Goal: Use online tool/utility: Utilize a website feature to perform a specific function

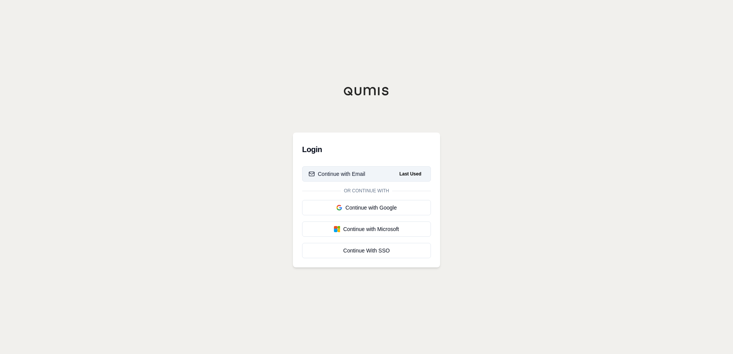
click at [360, 171] on div "Continue with Email" at bounding box center [337, 174] width 57 height 8
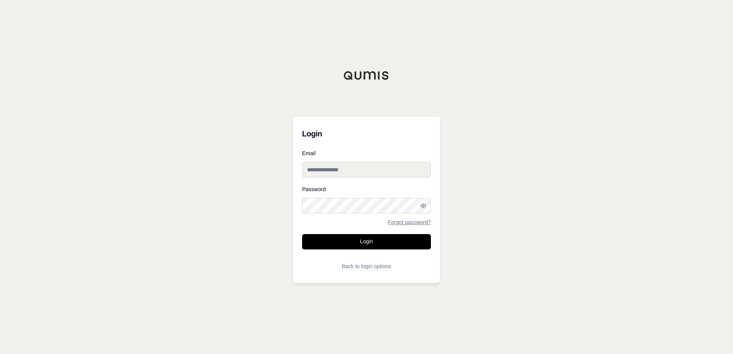
click at [345, 167] on input "Email" at bounding box center [366, 169] width 129 height 15
type input "**********"
click at [302, 234] on button "Login" at bounding box center [366, 241] width 129 height 15
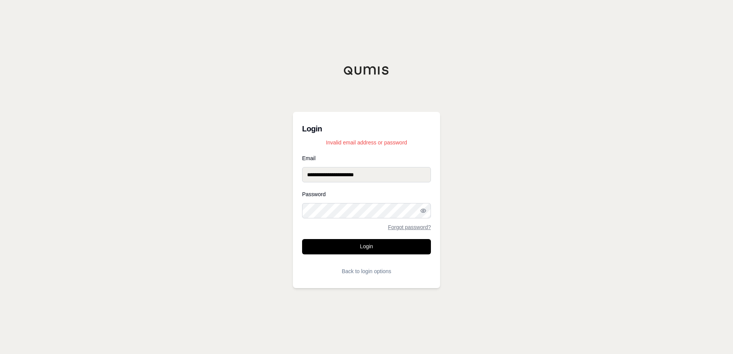
click at [302, 239] on button "Login" at bounding box center [366, 246] width 129 height 15
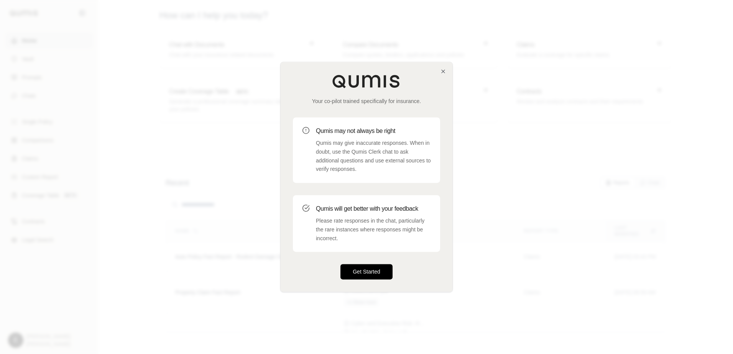
click at [381, 275] on button "Get Started" at bounding box center [367, 272] width 52 height 15
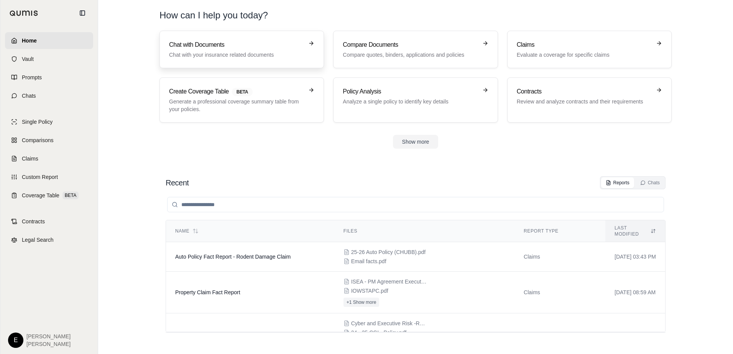
click at [205, 42] on h3 "Chat with Documents" at bounding box center [236, 44] width 135 height 9
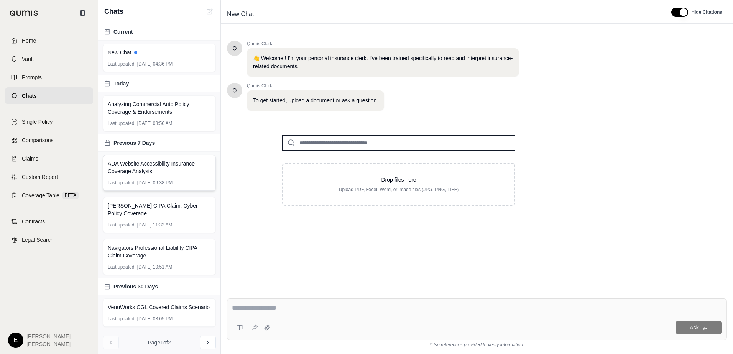
click at [145, 170] on span "ADA Website Accessibility Insurance Coverage Analysis" at bounding box center [159, 167] width 103 height 15
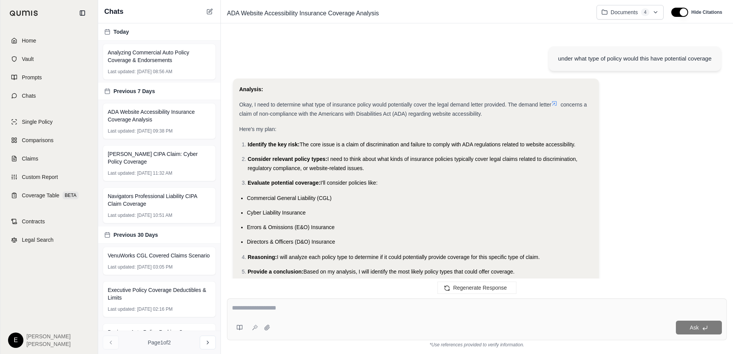
click at [290, 308] on textarea at bounding box center [477, 308] width 490 height 9
type textarea "**********"
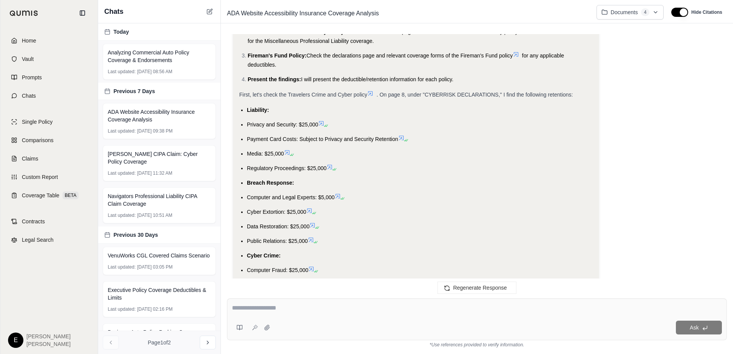
scroll to position [3053, 0]
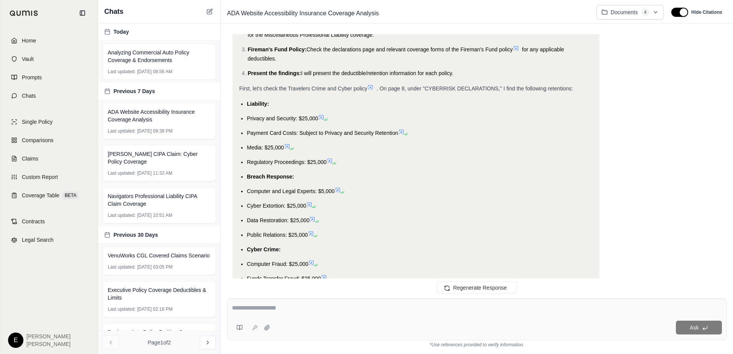
click at [288, 304] on textarea at bounding box center [477, 308] width 490 height 9
type textarea "**********"
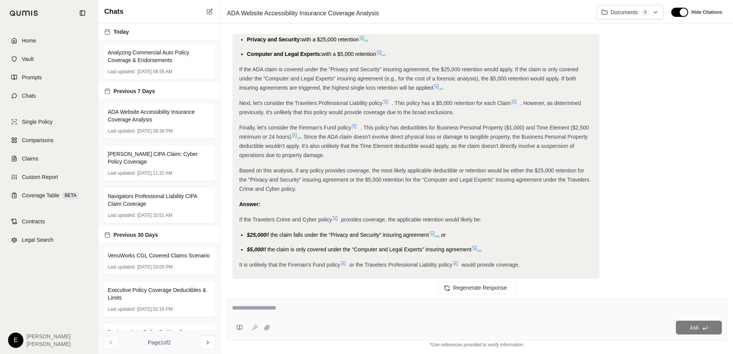
scroll to position [4013, 0]
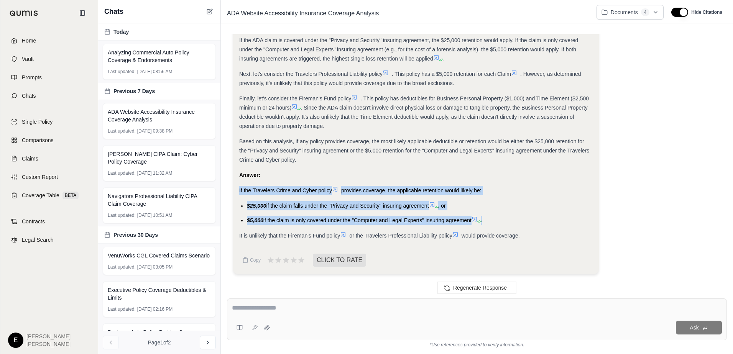
drag, startPoint x: 493, startPoint y: 221, endPoint x: 237, endPoint y: 188, distance: 258.3
click at [237, 188] on div "Analysis: Okay, I need to determine which deductible or retention would apply t…" at bounding box center [416, 47] width 366 height 456
click at [522, 209] on li "$25,000 if the claim falls under the "Privacy and Security" insuring agreement …" at bounding box center [420, 205] width 346 height 9
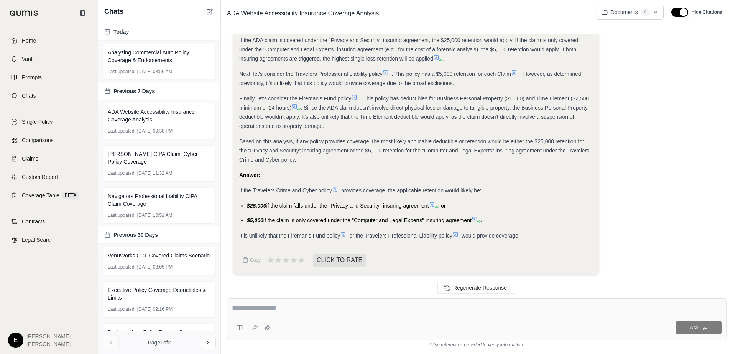
click at [502, 215] on ul "$25,000 if the claim falls under the "Privacy and Security" insuring agreement …" at bounding box center [416, 213] width 354 height 24
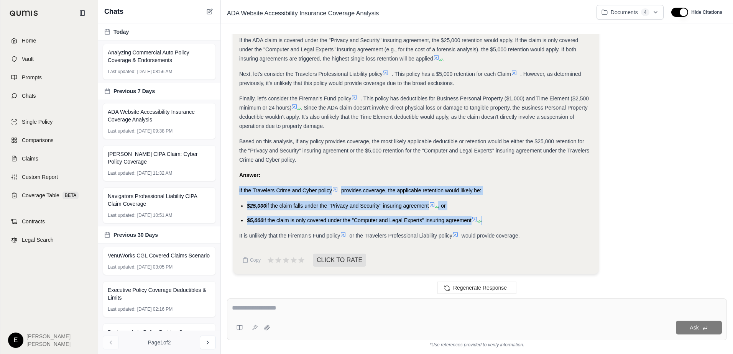
drag, startPoint x: 495, startPoint y: 218, endPoint x: 239, endPoint y: 189, distance: 257.5
click at [239, 189] on div "Analysis: Okay, I need to determine which deductible or retention would apply t…" at bounding box center [416, 47] width 366 height 456
drag, startPoint x: 239, startPoint y: 189, endPoint x: 257, endPoint y: 189, distance: 18.0
copy div "If the Travelers Crime and Cyber policy provides coverage, the applicable reten…"
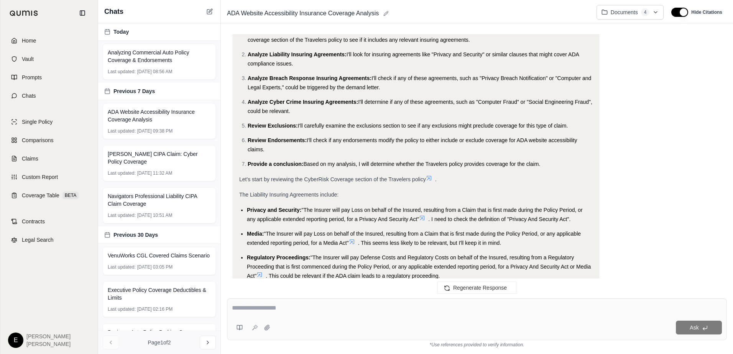
scroll to position [0, 0]
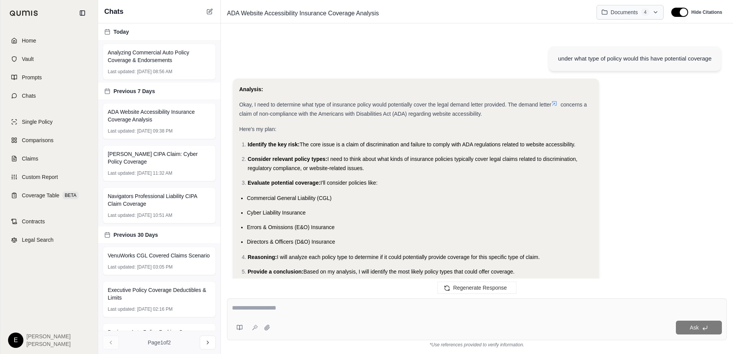
click at [656, 9] on html "Home Vault Prompts Chats Single Policy Comparisons Claims Custom Report Coverag…" at bounding box center [366, 177] width 733 height 354
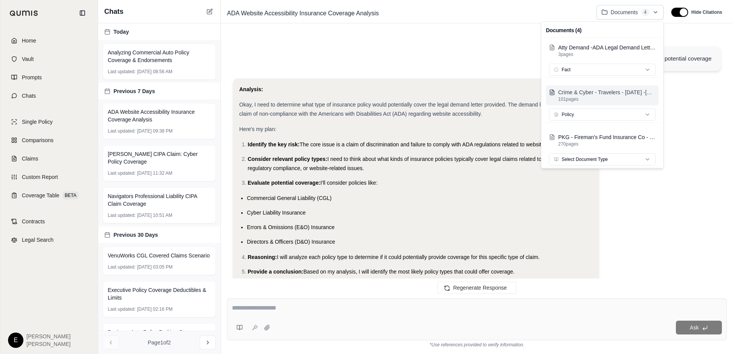
click at [588, 93] on p "Crime & Cyber - Travelers - [DATE] -[DATE] - Recvd.pdf" at bounding box center [606, 93] width 97 height 8
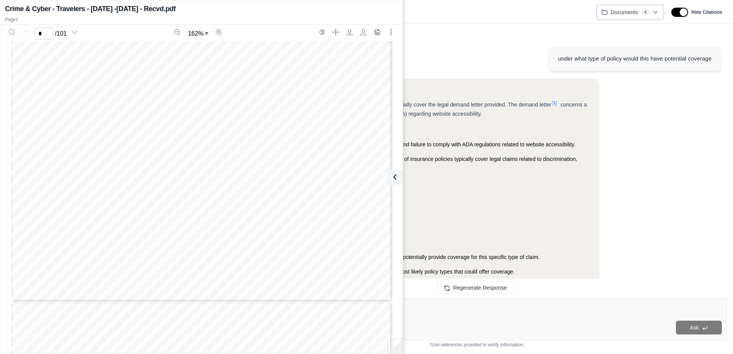
type input "*"
click at [625, 306] on textarea at bounding box center [477, 308] width 490 height 9
click at [489, 305] on textarea at bounding box center [477, 308] width 490 height 9
type textarea "**********"
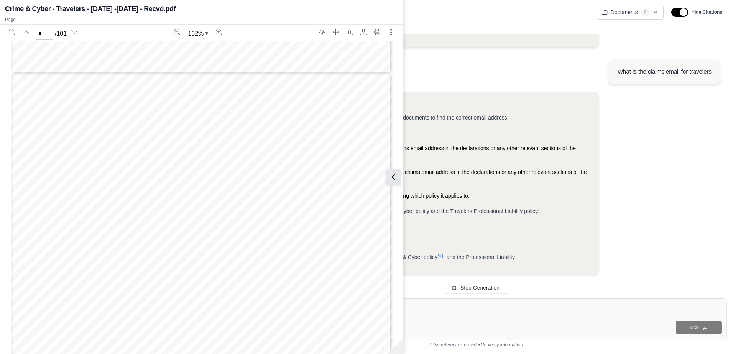
scroll to position [4127, 0]
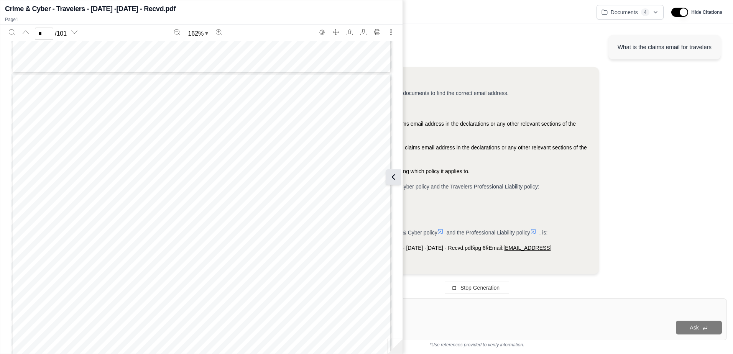
click at [396, 175] on icon at bounding box center [393, 177] width 9 height 9
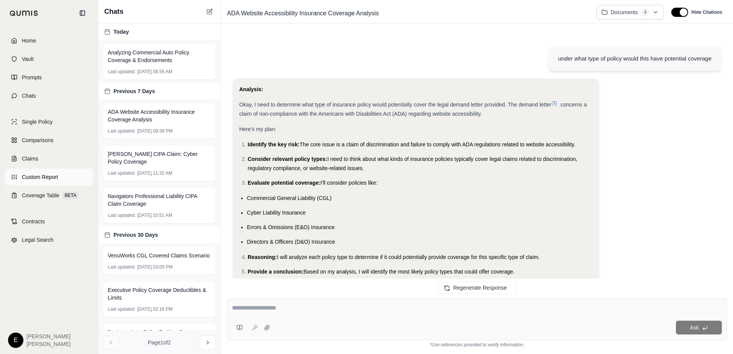
scroll to position [4277, 0]
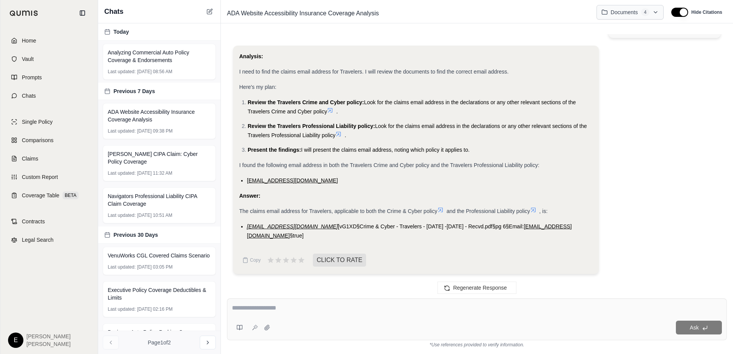
click at [658, 12] on html "Home Vault Prompts Chats Single Policy Comparisons Claims Custom Report Coverag…" at bounding box center [366, 177] width 733 height 354
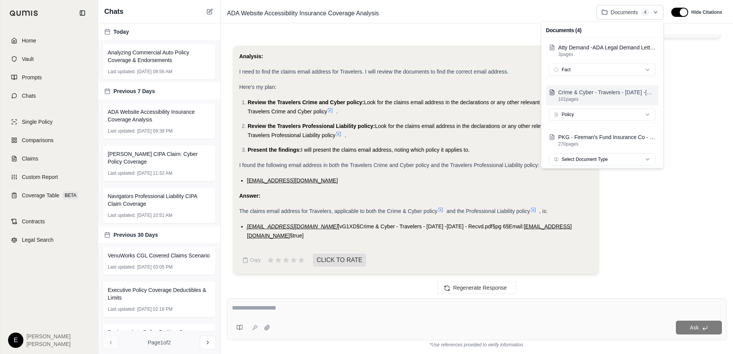
click at [603, 98] on p "101 pages" at bounding box center [606, 99] width 97 height 6
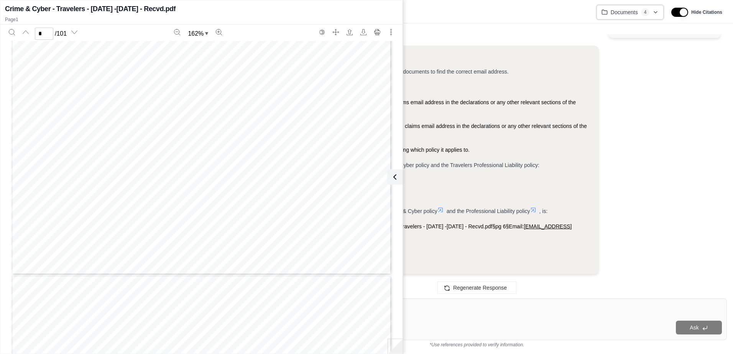
scroll to position [1726, 0]
type input "*"
click at [395, 175] on icon at bounding box center [394, 177] width 9 height 9
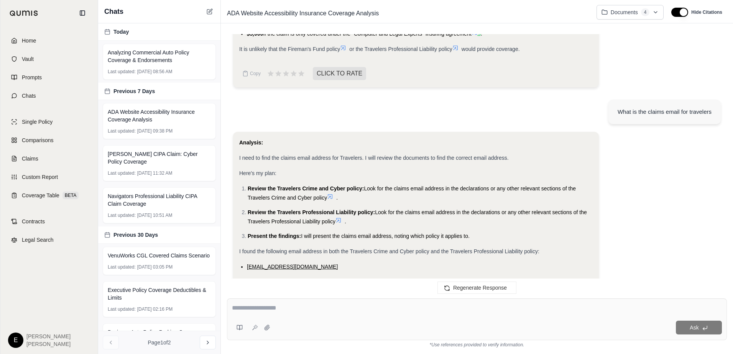
scroll to position [4086, 0]
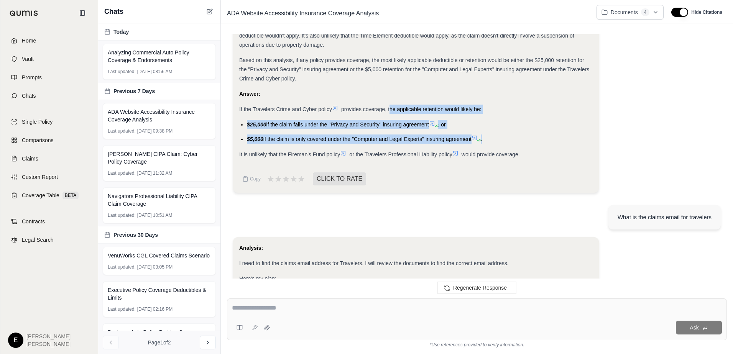
drag, startPoint x: 502, startPoint y: 146, endPoint x: 391, endPoint y: 118, distance: 114.4
drag, startPoint x: 391, startPoint y: 118, endPoint x: 396, endPoint y: 120, distance: 5.7
copy div "the applicable retention would likely be: $25,000 if the claim falls under the …"
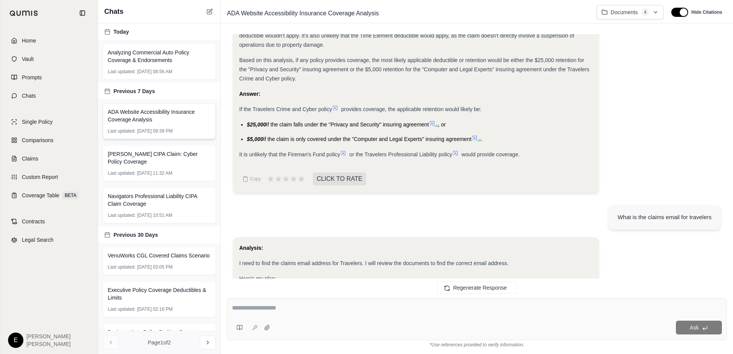
click at [125, 112] on span "ADA Website Accessibility Insurance Coverage Analysis" at bounding box center [159, 115] width 103 height 15
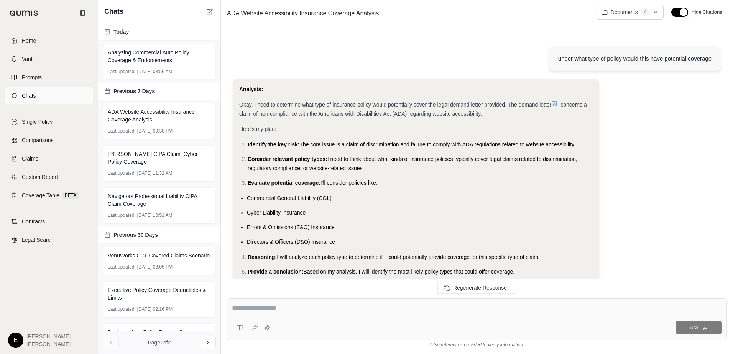
scroll to position [4277, 0]
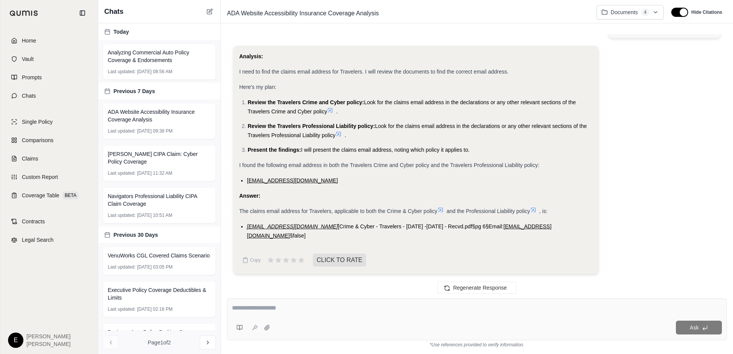
drag, startPoint x: 634, startPoint y: 192, endPoint x: 629, endPoint y: 194, distance: 5.7
click at [634, 192] on div "Analysis: I need to find the claims email address for Travelers. I will review …" at bounding box center [477, 163] width 488 height 235
click at [267, 330] on icon at bounding box center [267, 327] width 5 height 5
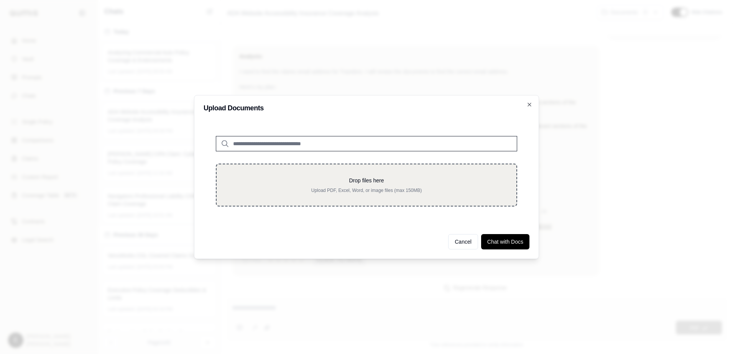
click at [371, 186] on div "Drop files here Upload PDF, Excel, Word, or image files (max 150MB)" at bounding box center [366, 185] width 275 height 17
type input "**********"
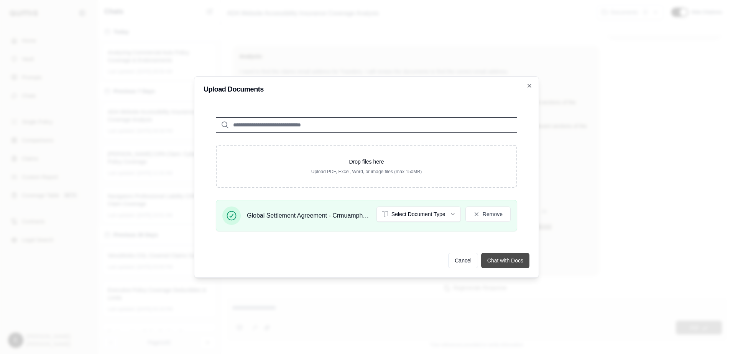
click at [508, 260] on button "Chat with Docs" at bounding box center [505, 260] width 48 height 15
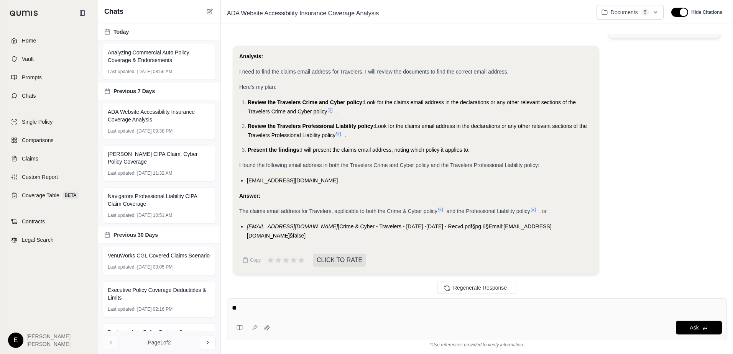
type textarea "*"
type textarea "**********"
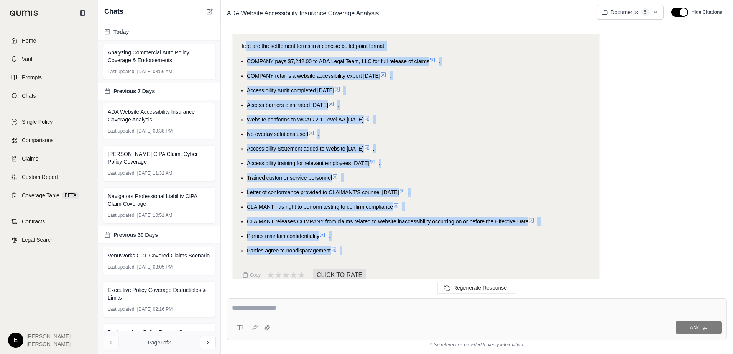
scroll to position [4957, 0]
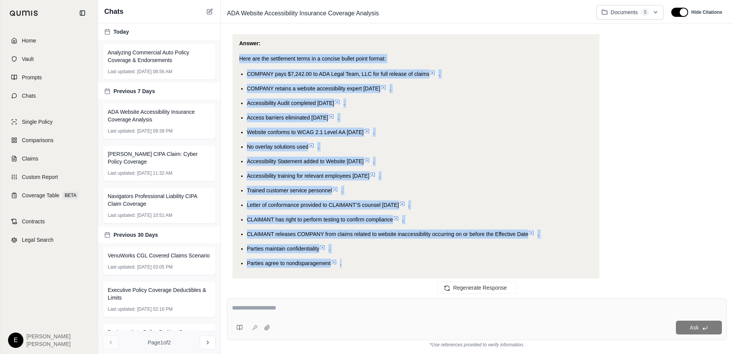
drag, startPoint x: 347, startPoint y: 234, endPoint x: 236, endPoint y: 56, distance: 209.8
drag, startPoint x: 236, startPoint y: 56, endPoint x: 283, endPoint y: 59, distance: 46.5
copy div "Here are the settlement terms in a concise bullet point format: COMPANY pays $7…"
click at [532, 160] on li "Accessibility Statement added to Website [DATE] ." at bounding box center [420, 161] width 346 height 9
